Goal: Task Accomplishment & Management: Manage account settings

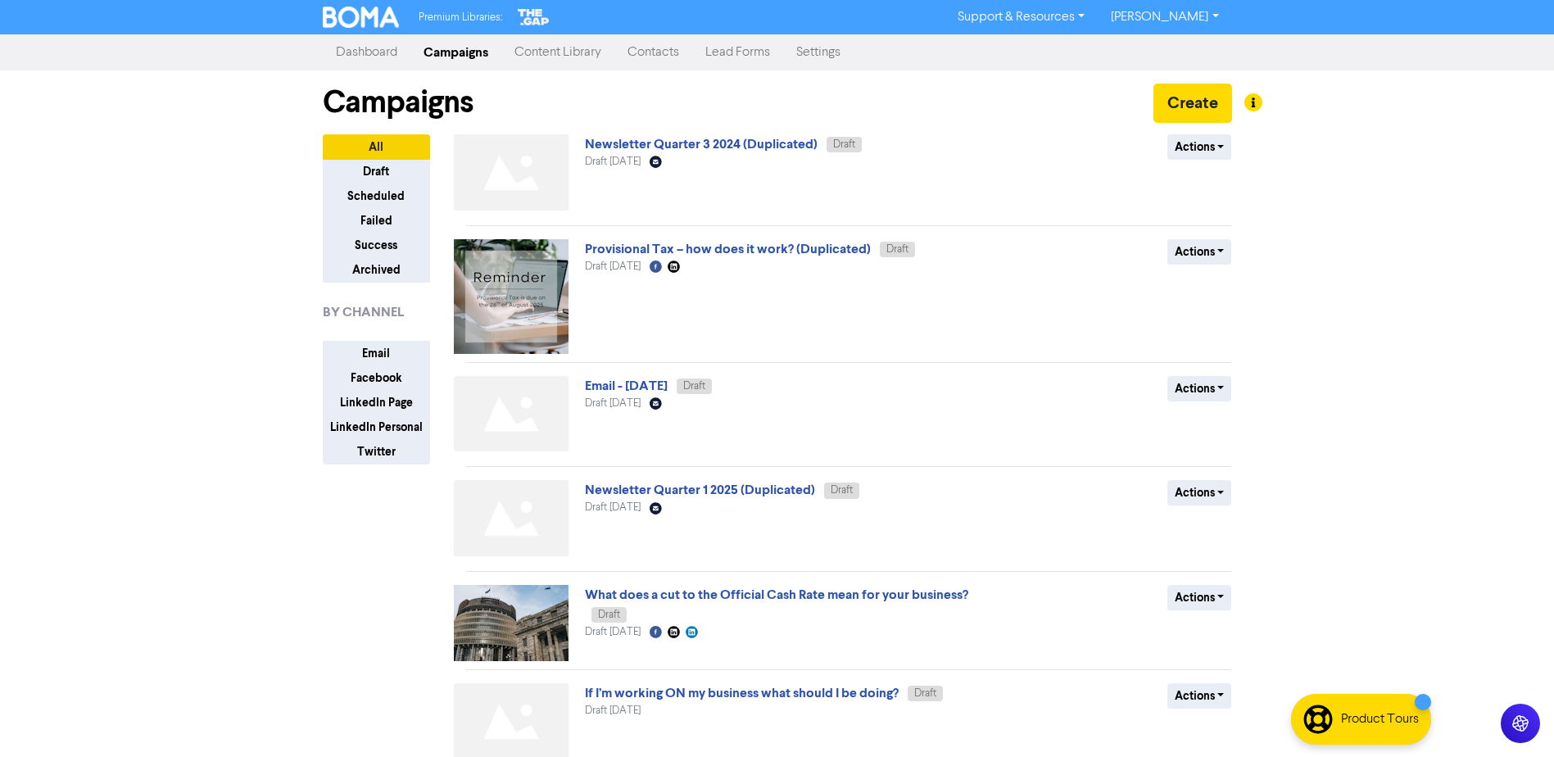
click at [821, 56] on link "Settings" at bounding box center [818, 52] width 70 height 33
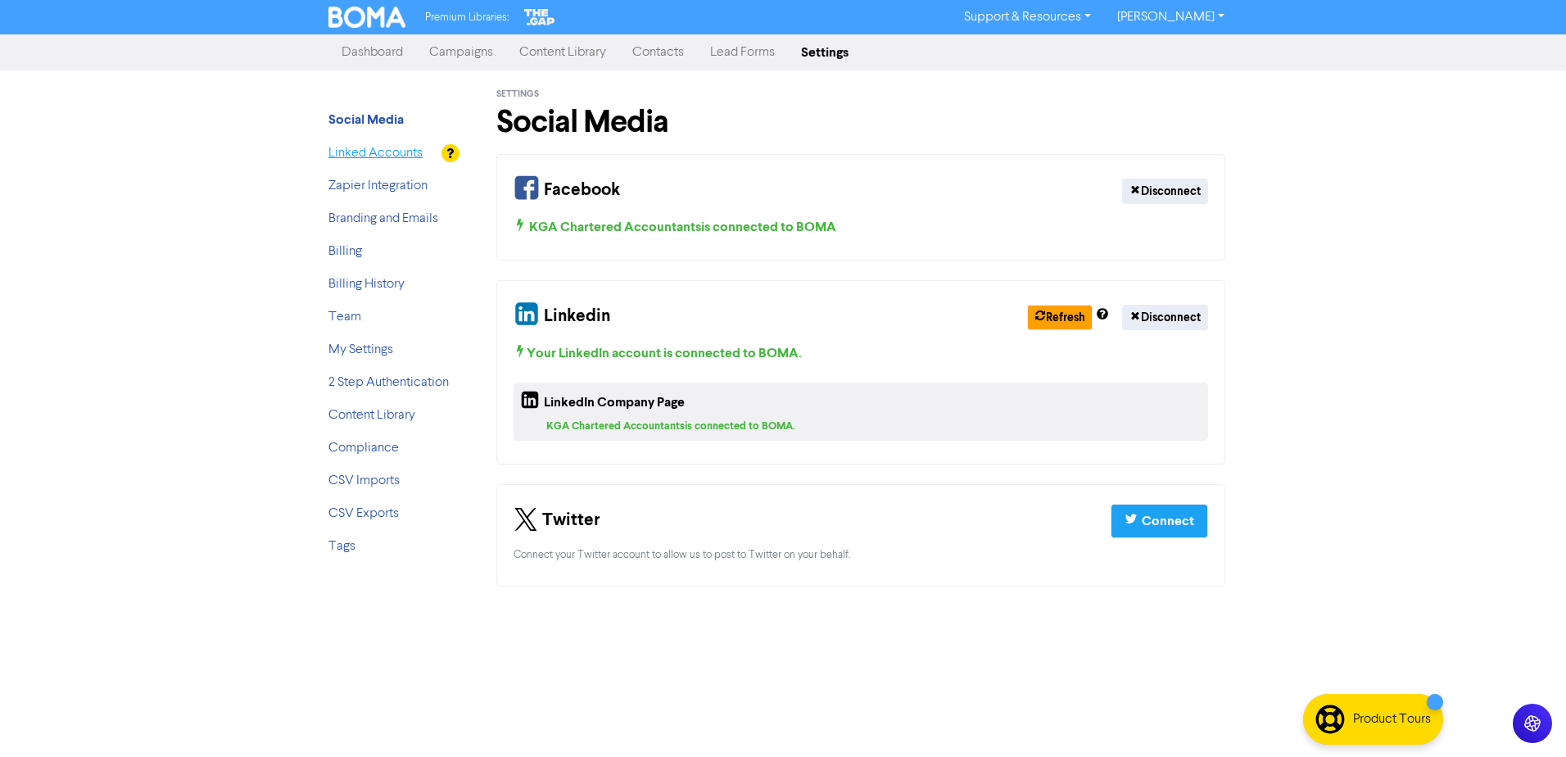
click at [340, 157] on link "Linked Accounts" at bounding box center [375, 153] width 94 height 13
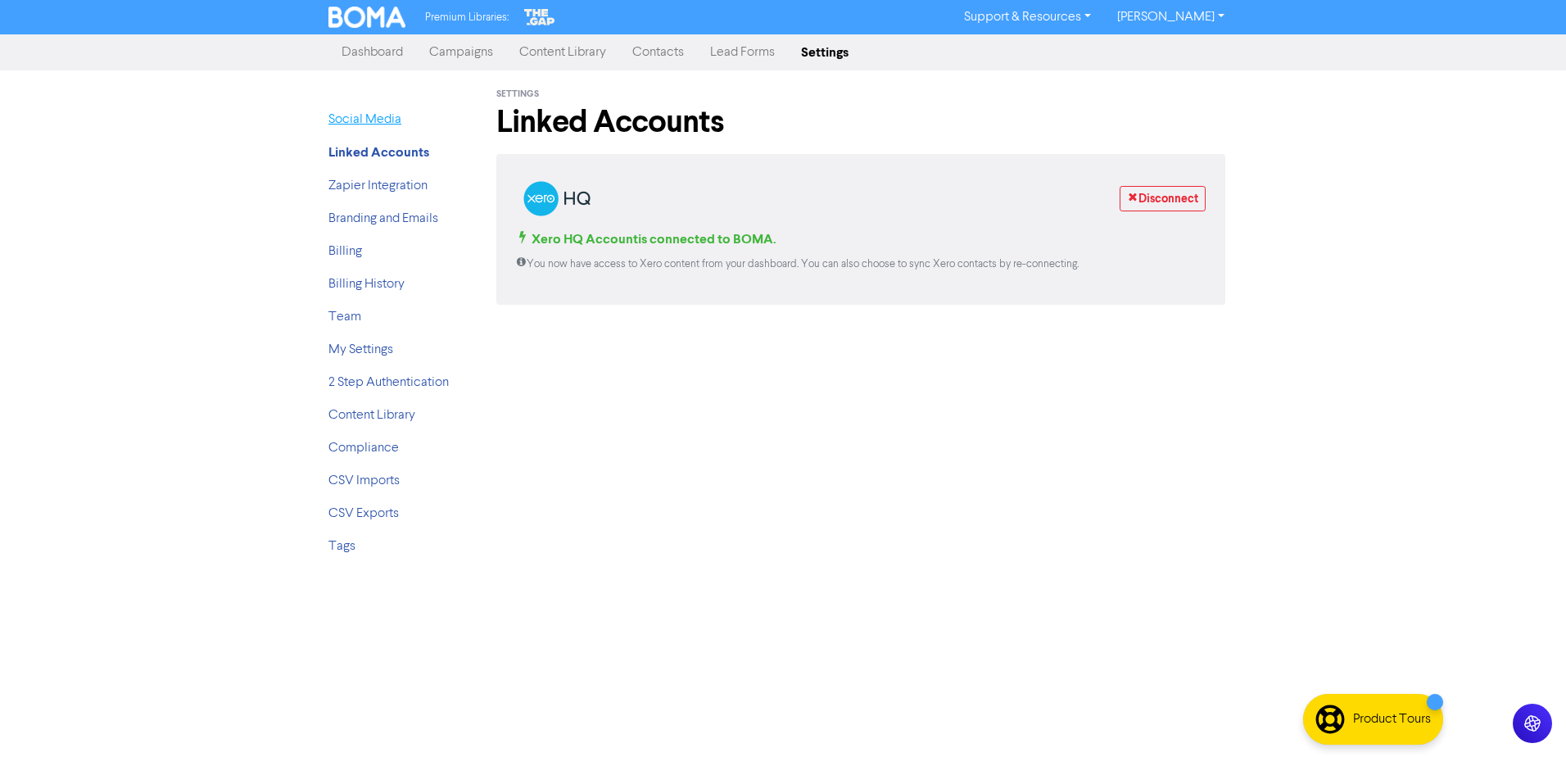
click at [342, 125] on link "Social Media" at bounding box center [364, 119] width 73 height 13
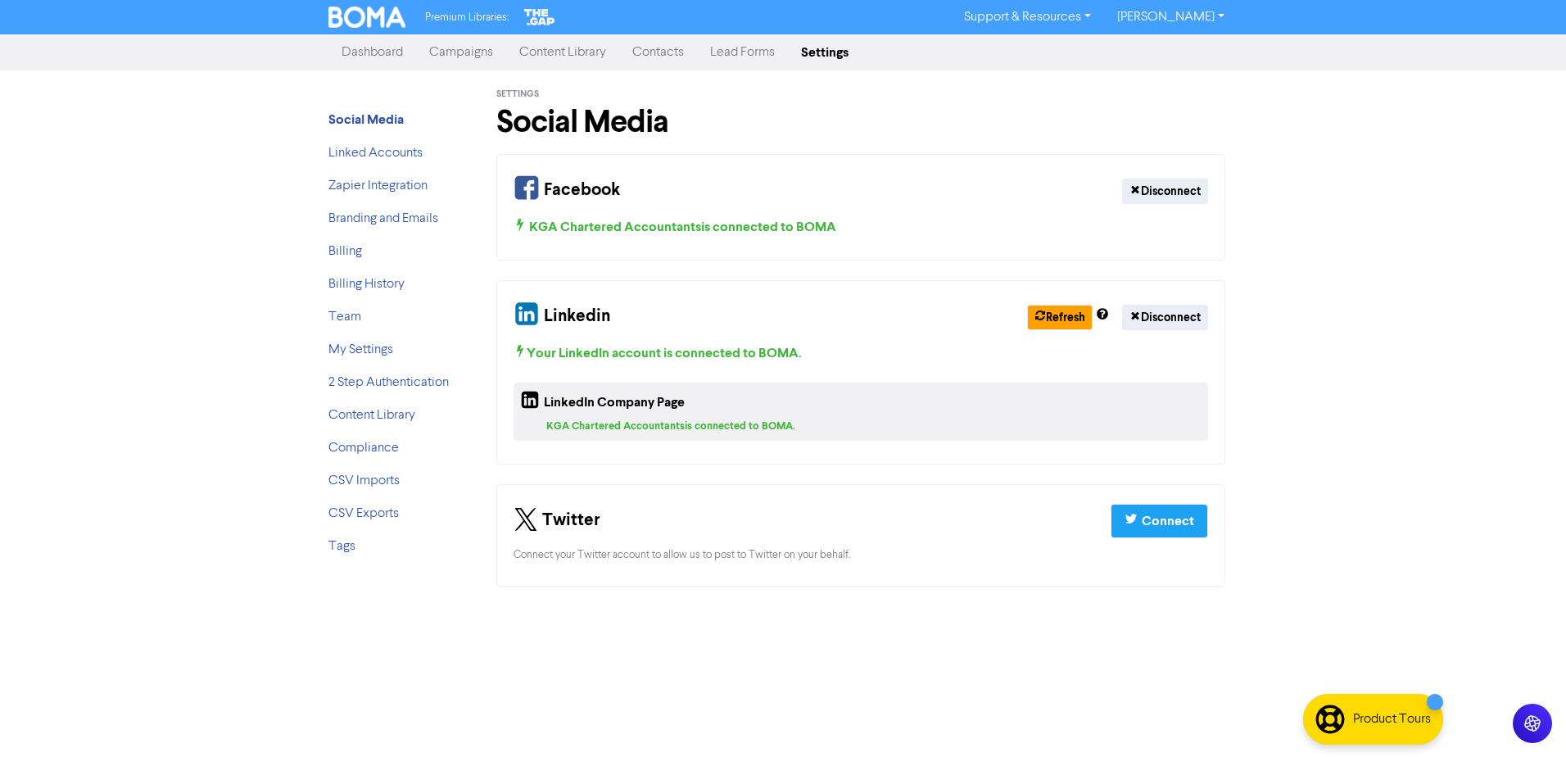
click at [520, 124] on h1 "Social Media" at bounding box center [860, 122] width 729 height 38
